Goal: Transaction & Acquisition: Purchase product/service

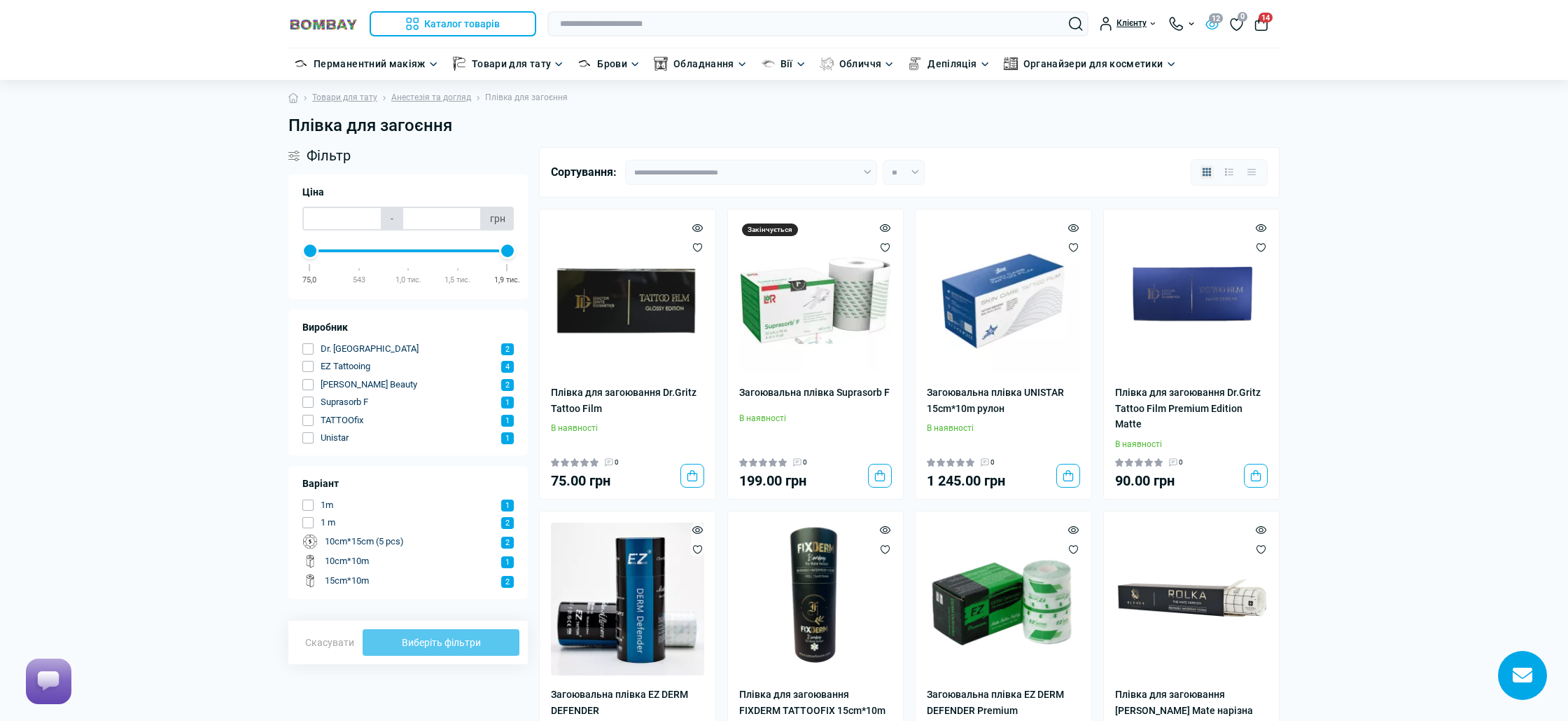
click at [1218, 23] on span "12" at bounding box center [1215, 18] width 14 height 10
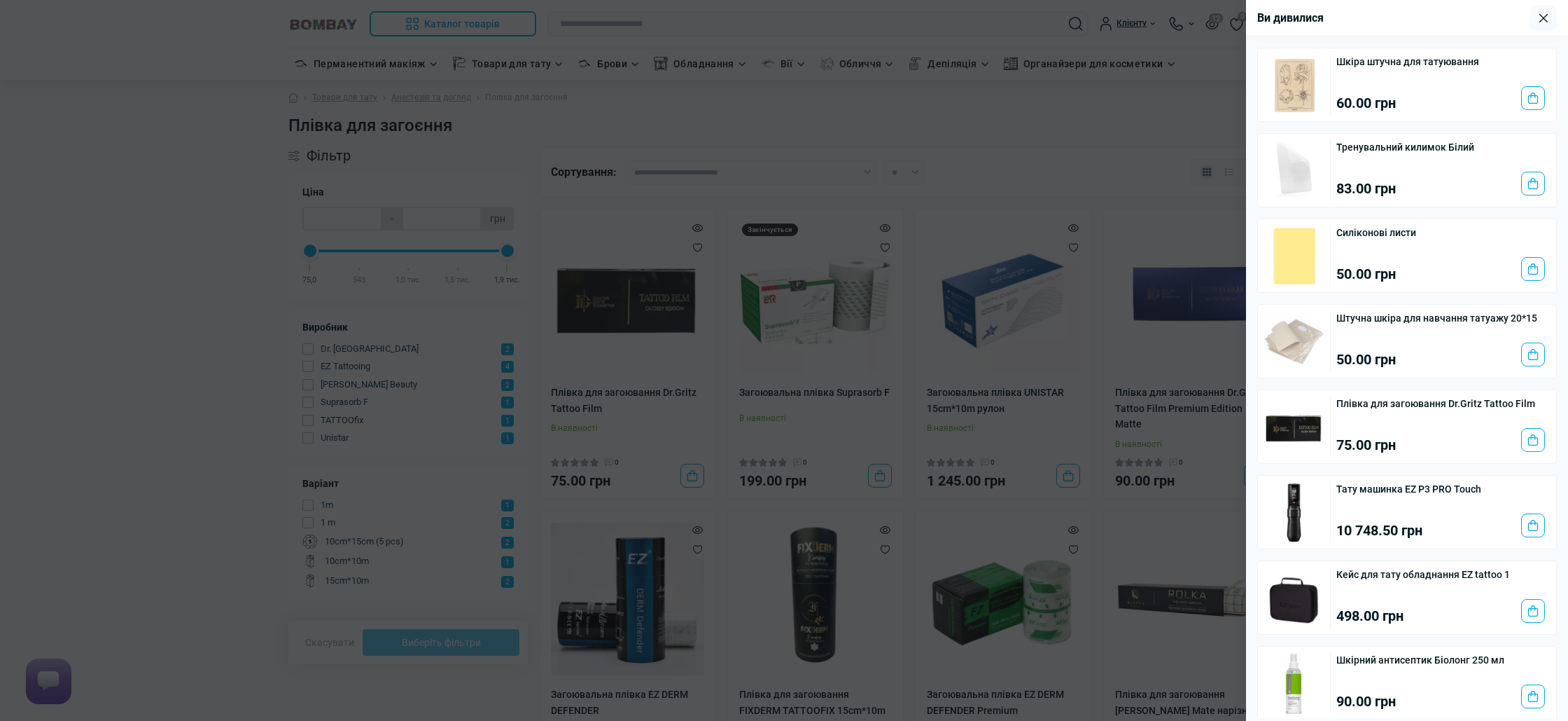
click at [1116, 145] on div at bounding box center [784, 360] width 1568 height 721
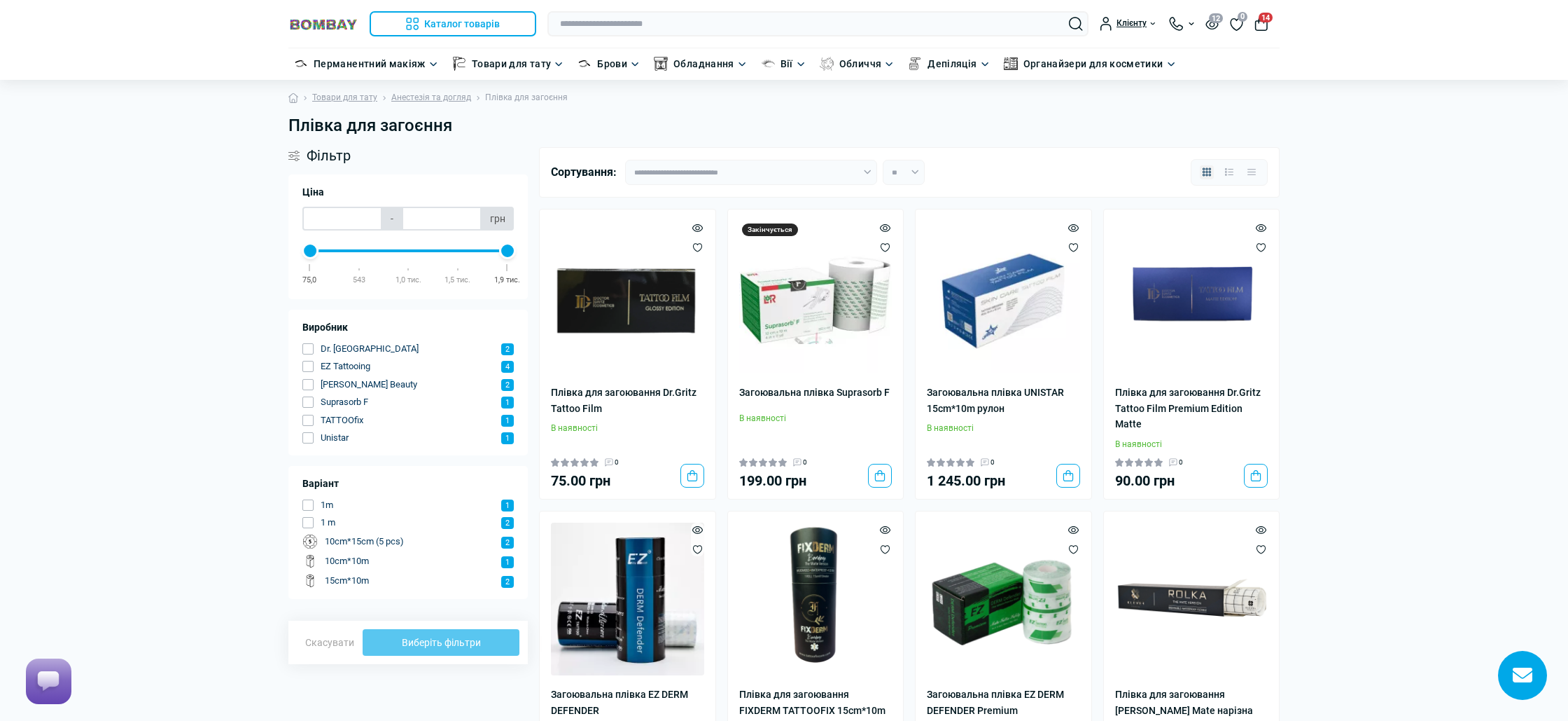
click at [1258, 28] on button "14" at bounding box center [1262, 23] width 14 height 14
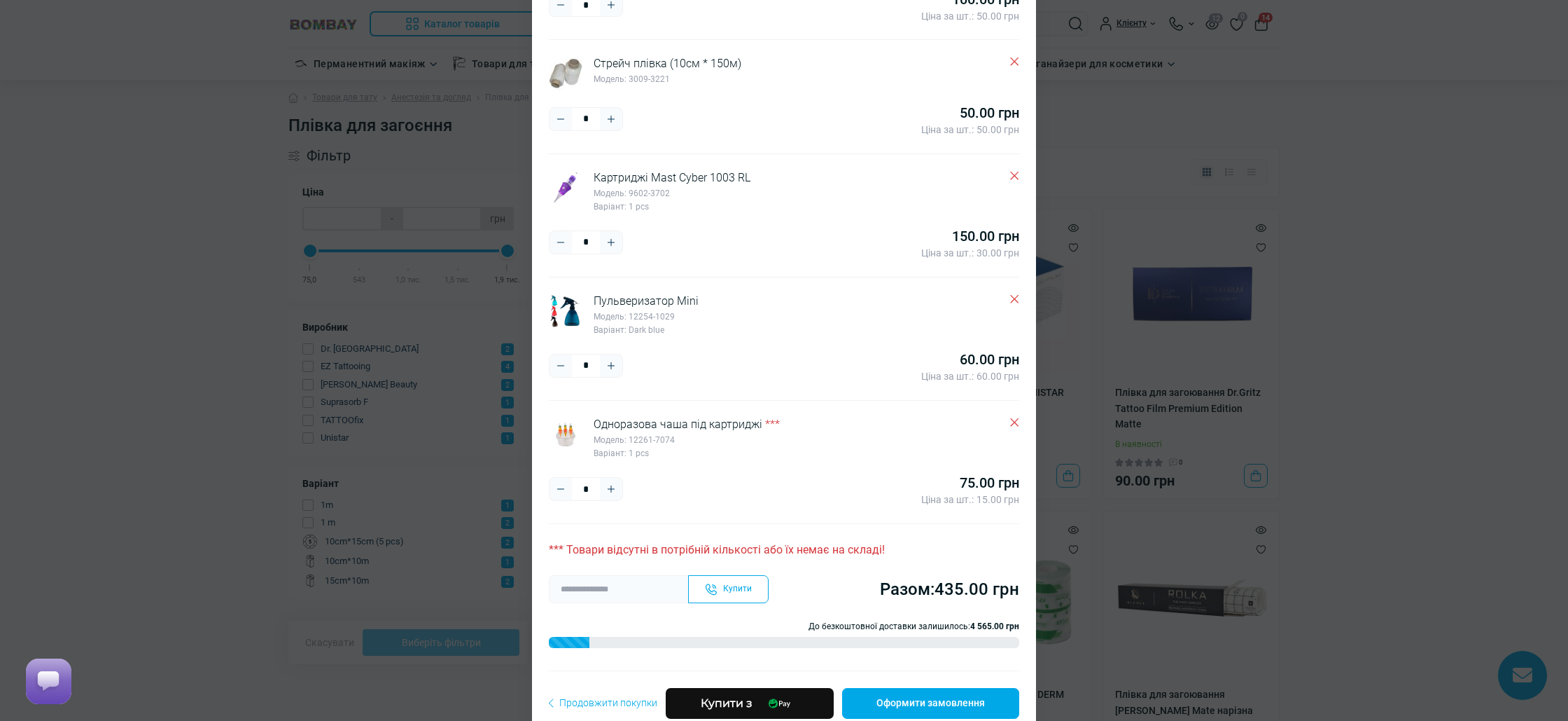
scroll to position [164, 0]
click at [1195, 83] on div "Кошик Бандажна стрічка 5см Модель: 1714-9654 Варіант: Camouflage * ***** **** 1…" at bounding box center [784, 360] width 1568 height 721
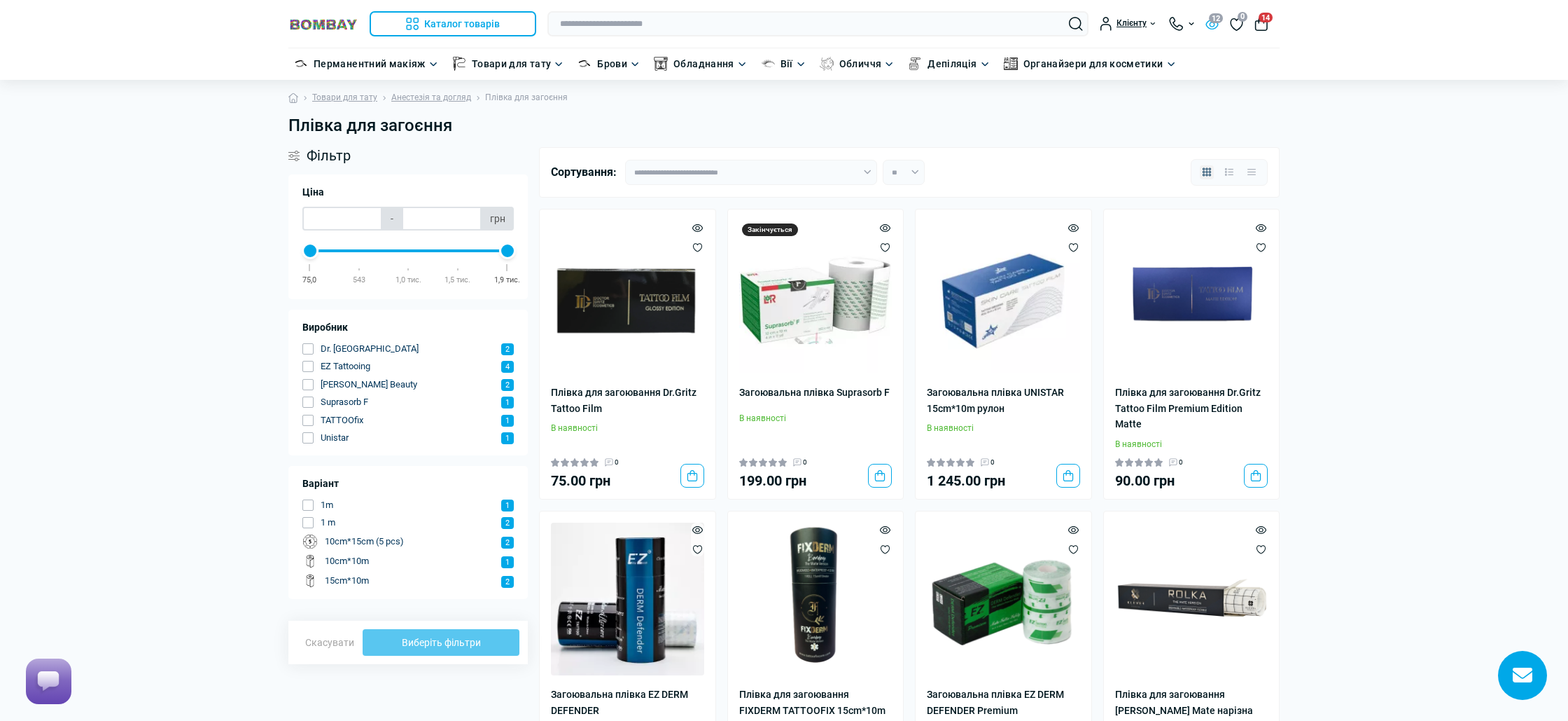
click at [1210, 23] on button "12" at bounding box center [1212, 23] width 13 height 12
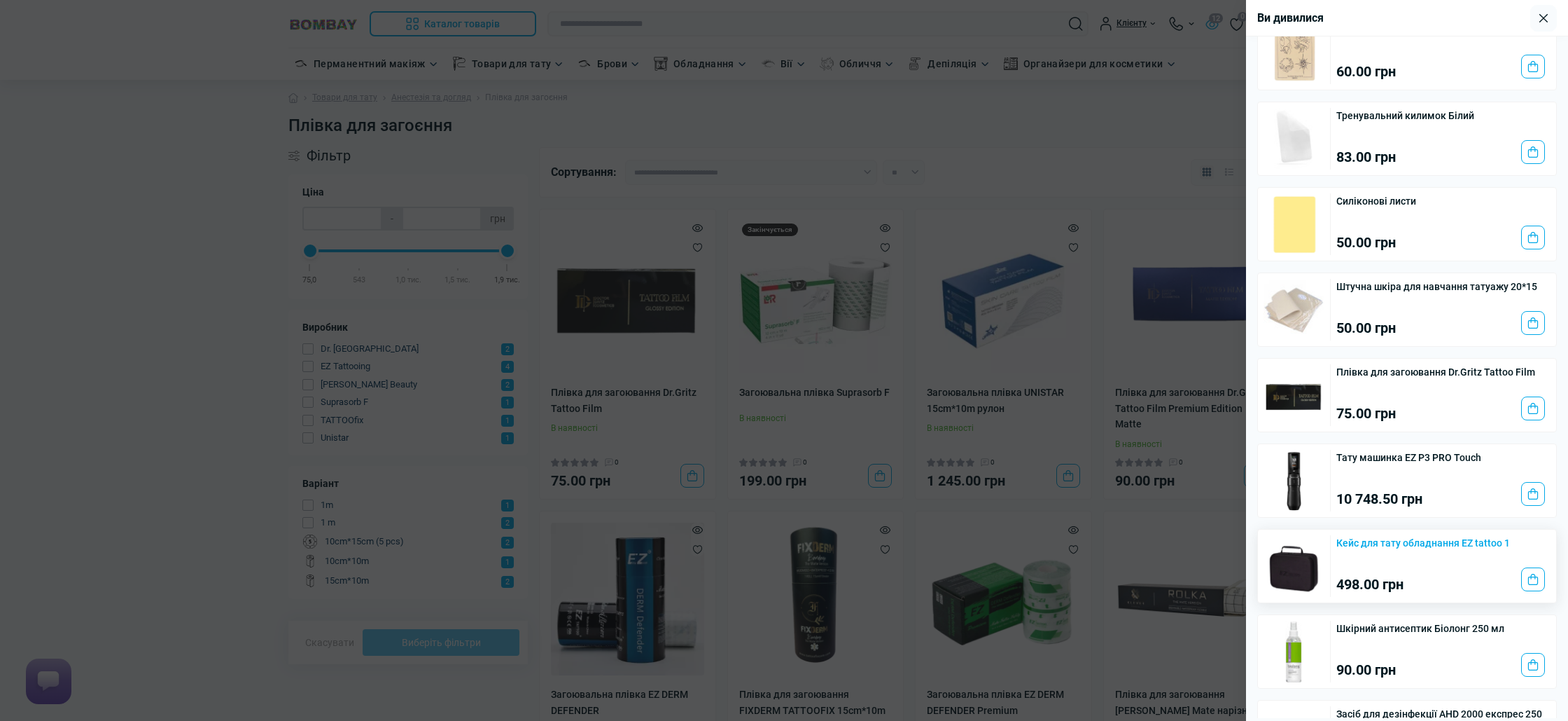
scroll to position [0, 0]
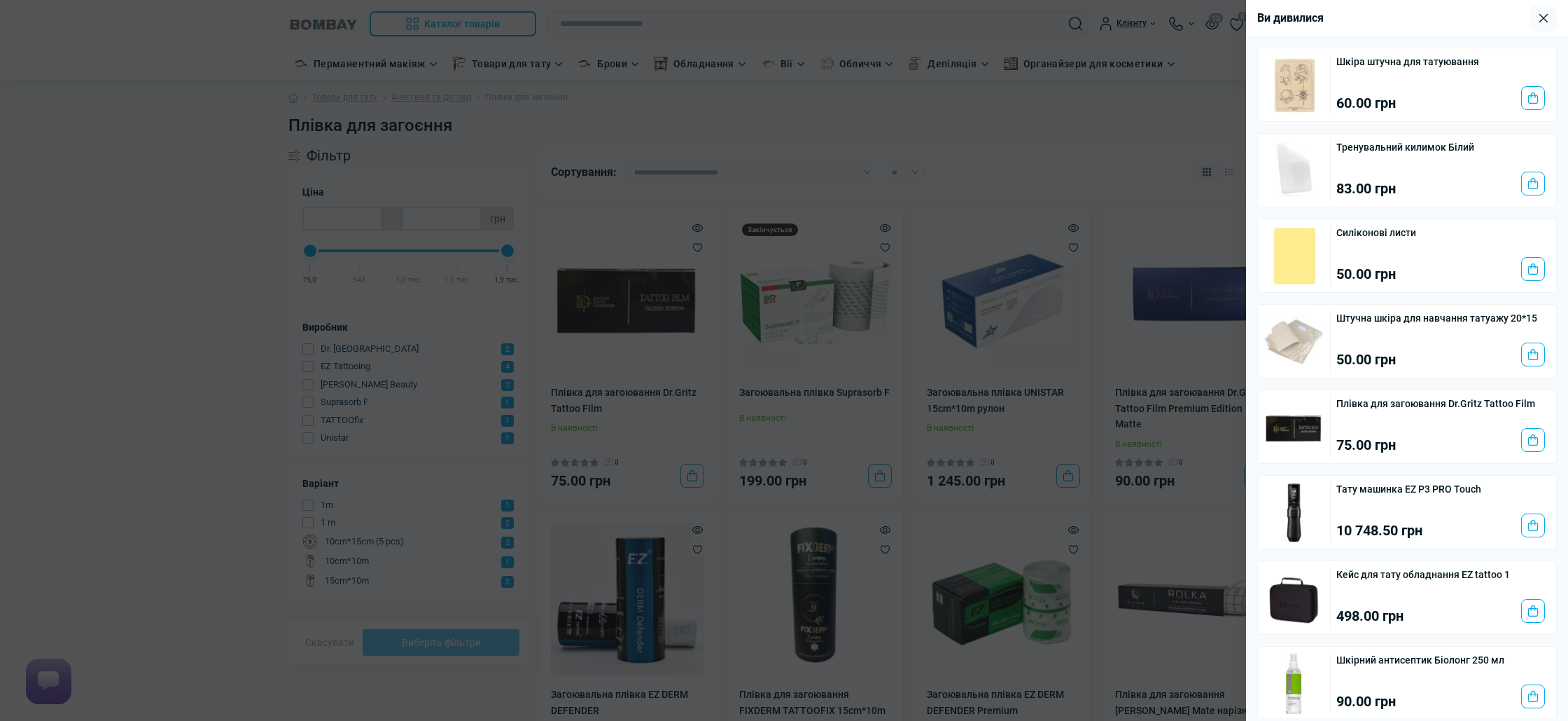
click at [1159, 145] on div at bounding box center [784, 360] width 1568 height 721
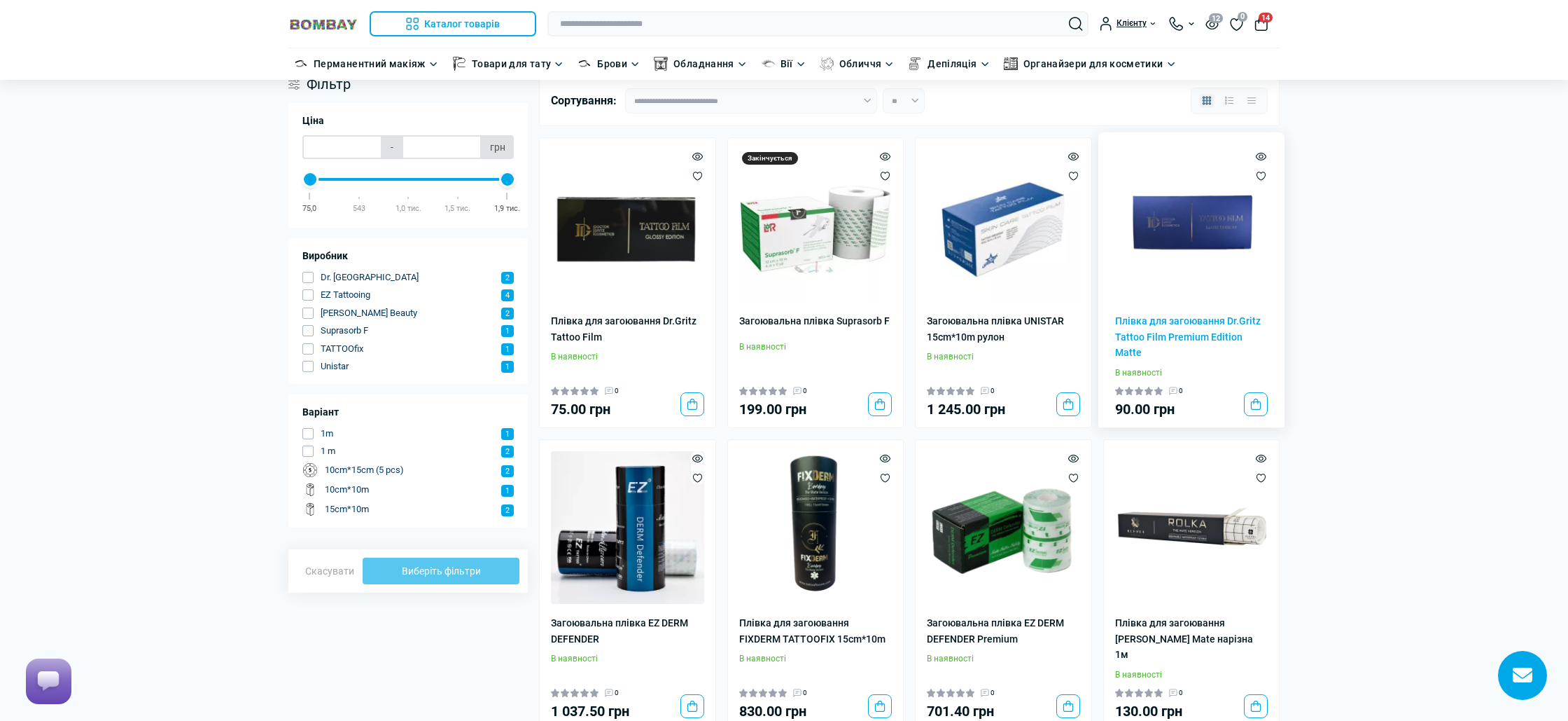
scroll to position [87, 0]
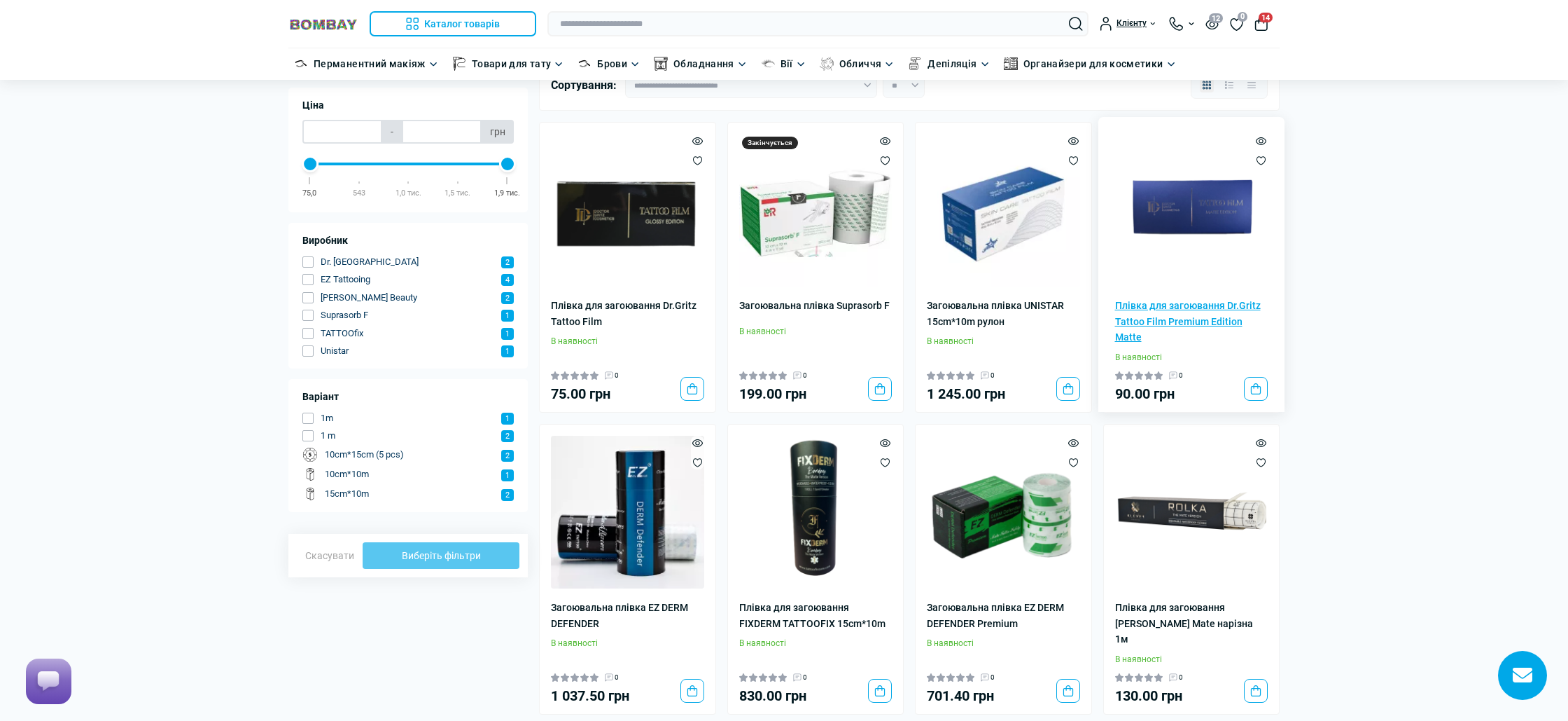
click at [1186, 320] on link "Плівка для загоювання Dr.Gritz Tattoo Film Premium Edition Matte" at bounding box center [1192, 320] width 154 height 47
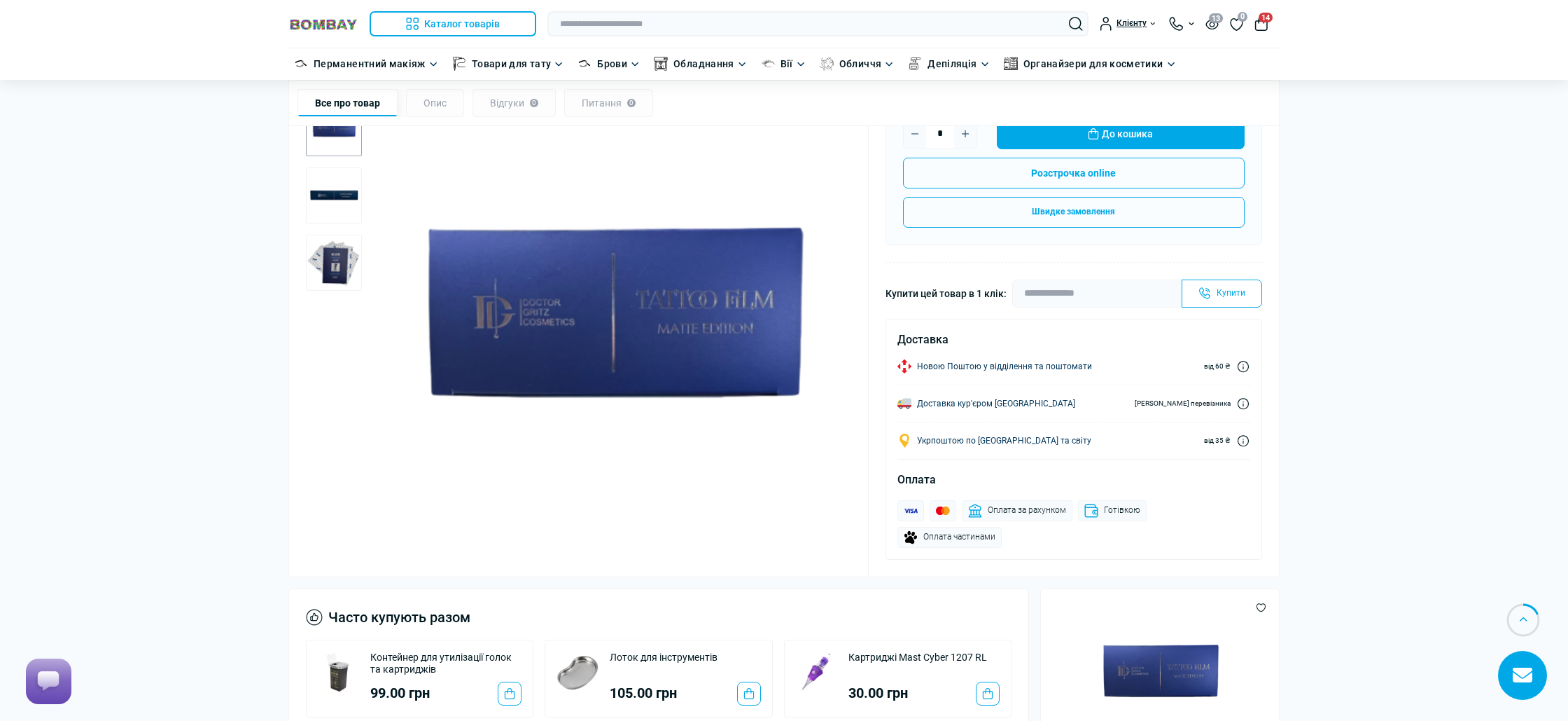
scroll to position [411, 0]
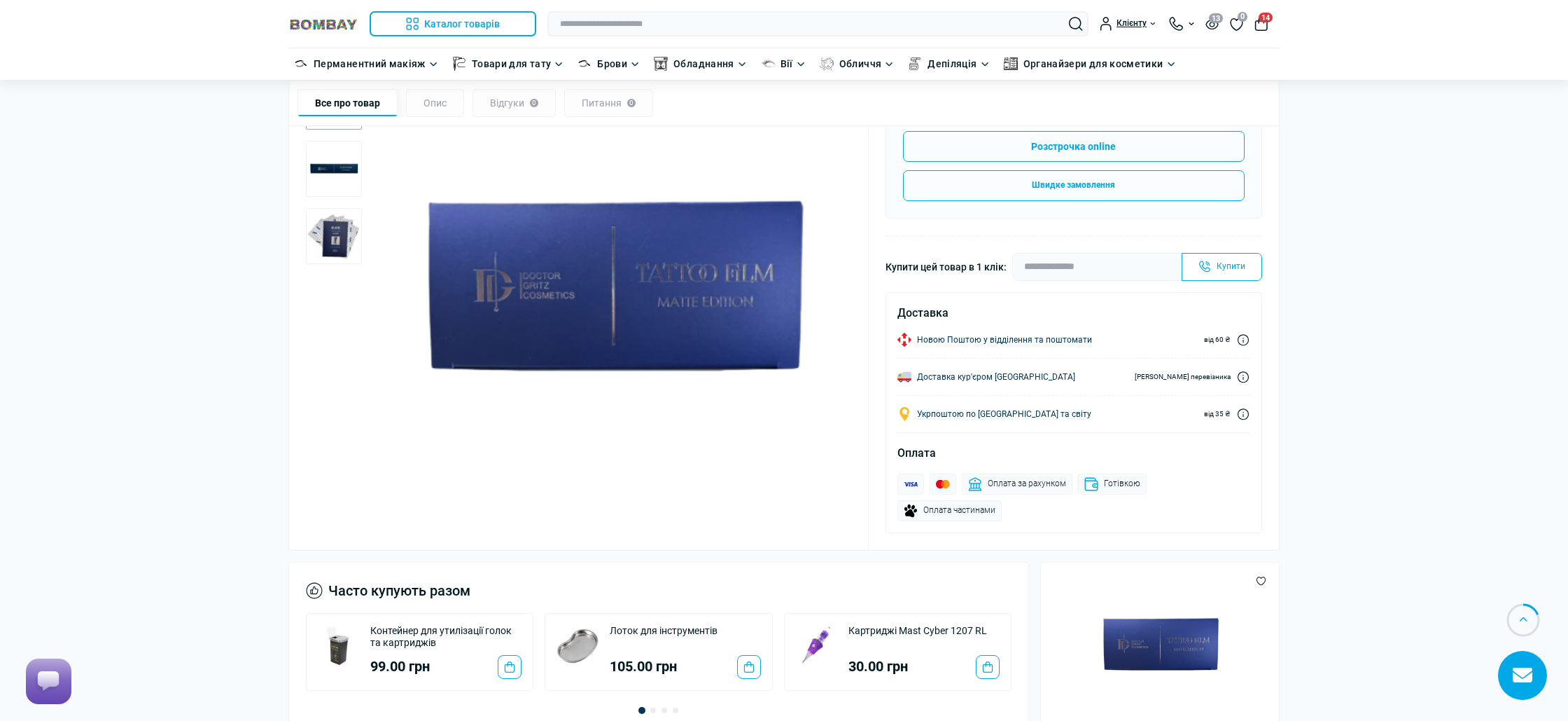
click at [338, 244] on img "3 / 3" at bounding box center [334, 236] width 56 height 56
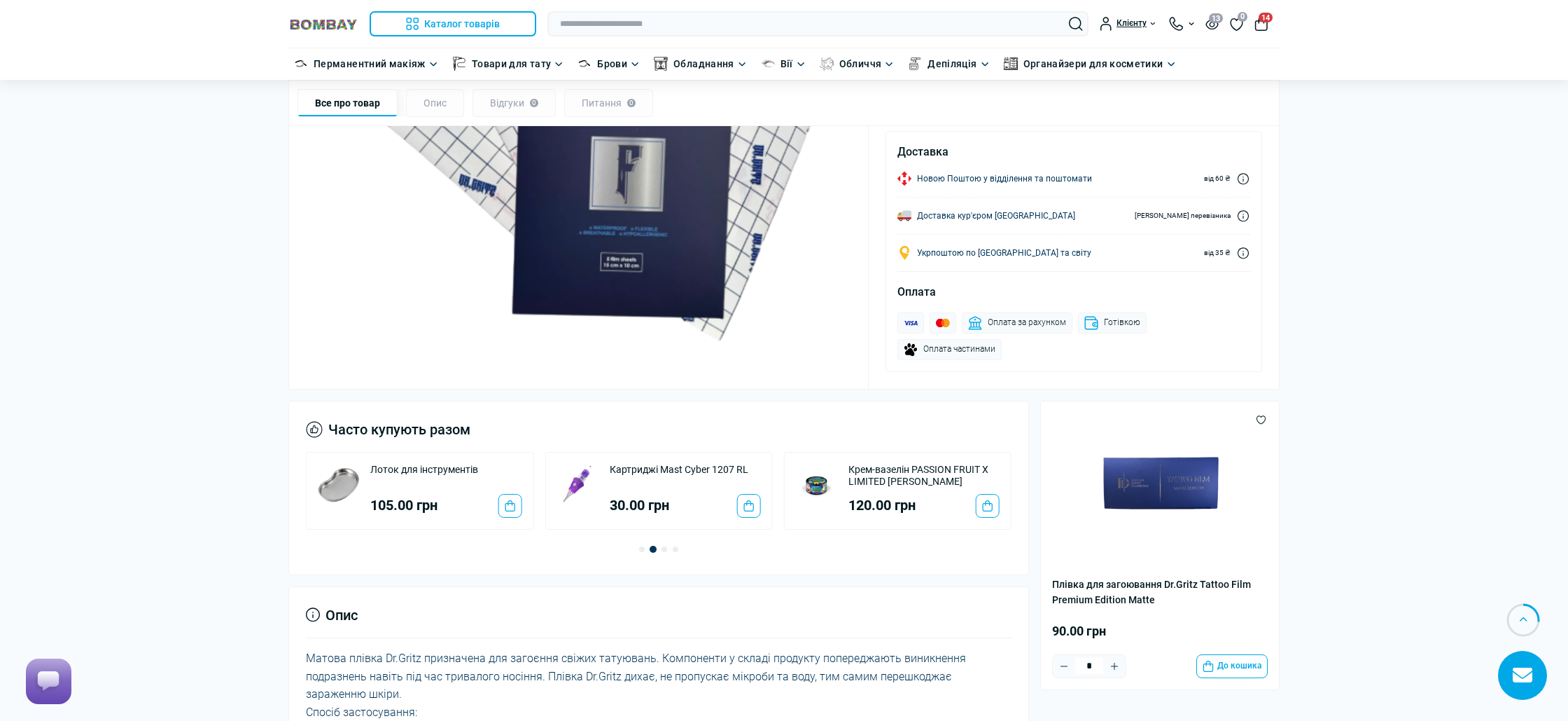
scroll to position [555, 0]
